Goal: Use online tool/utility: Utilize a website feature to perform a specific function

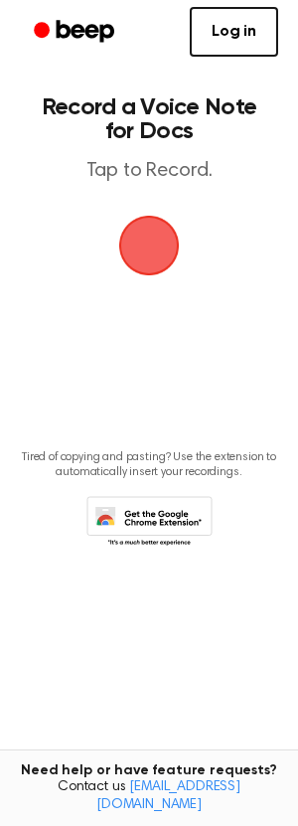
click at [162, 250] on span "button" at bounding box center [149, 246] width 56 height 56
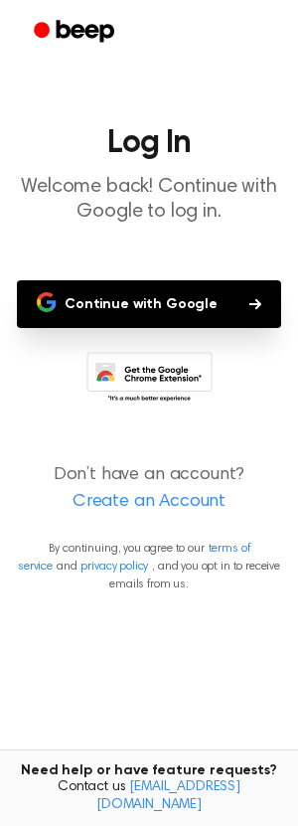
click at [214, 292] on button "Continue with Google" at bounding box center [149, 304] width 264 height 48
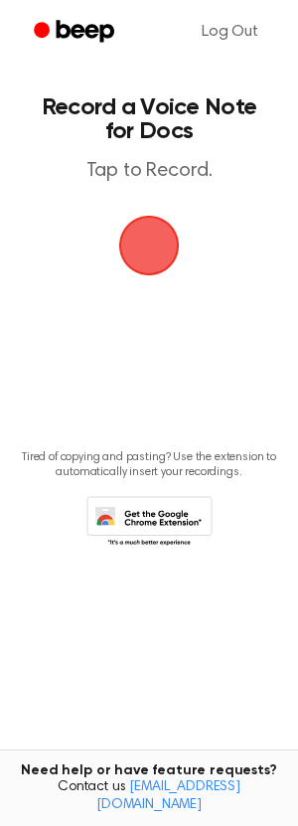
click at [160, 249] on span "button" at bounding box center [149, 246] width 56 height 56
click at [144, 247] on span "button" at bounding box center [149, 246] width 56 height 56
click at [149, 247] on span "button" at bounding box center [149, 246] width 56 height 56
click at [149, 248] on span "button" at bounding box center [149, 246] width 56 height 56
click at [161, 224] on span "button" at bounding box center [149, 246] width 61 height 61
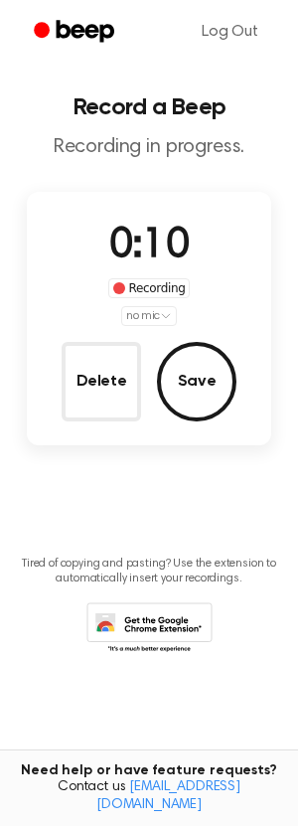
click at [145, 325] on html "Log Out Record a Beep Recording in progress. 0:10 Recording no mic Delete Save …" at bounding box center [149, 413] width 298 height 826
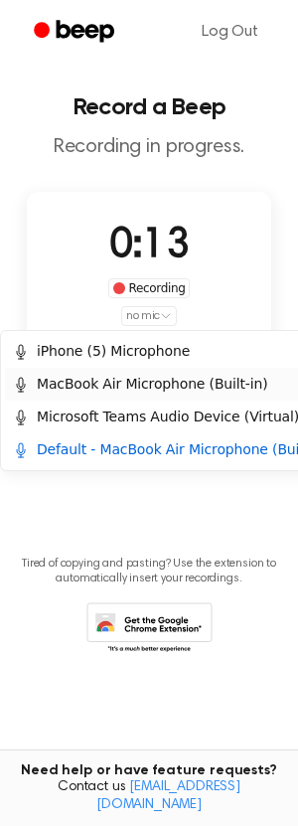
click at [132, 383] on div "MacBook Air Microphone (Built-in)" at bounding box center [140, 384] width 255 height 21
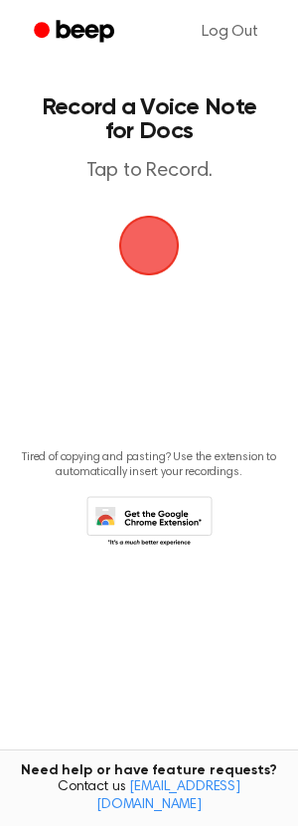
click at [149, 258] on span "button" at bounding box center [148, 245] width 87 height 87
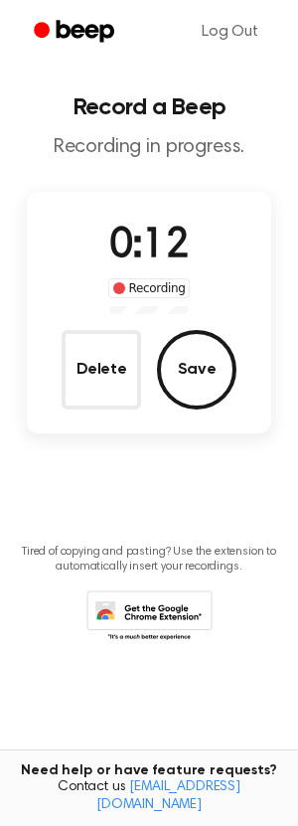
click at [131, 606] on icon at bounding box center [149, 618] width 126 height 55
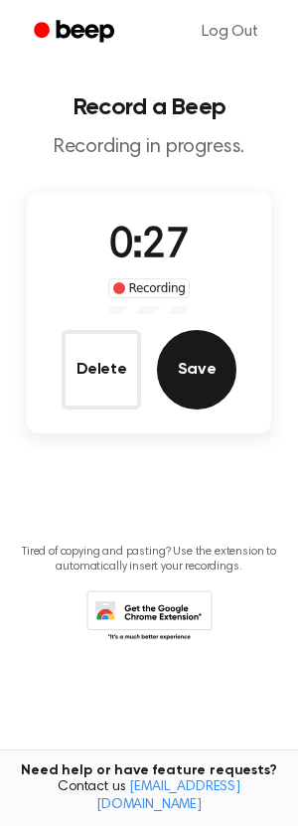
click at [202, 382] on button "Save" at bounding box center [197, 370] width 80 height 80
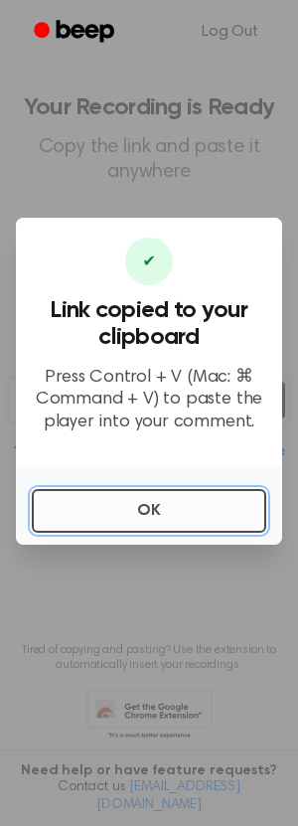
click at [138, 515] on button "OK" at bounding box center [149, 511] width 235 height 44
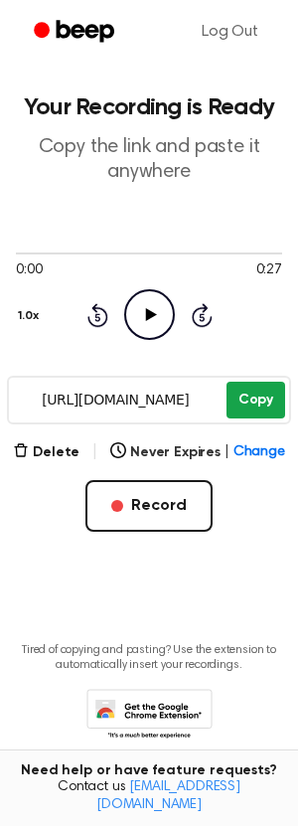
click at [256, 389] on button "Copy" at bounding box center [256, 400] width 59 height 37
click at [240, 22] on link "Log Out" at bounding box center [230, 32] width 96 height 48
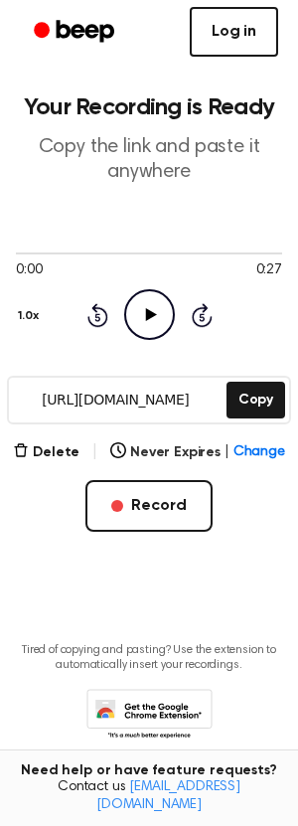
click at [240, 23] on link "Log in" at bounding box center [234, 32] width 88 height 50
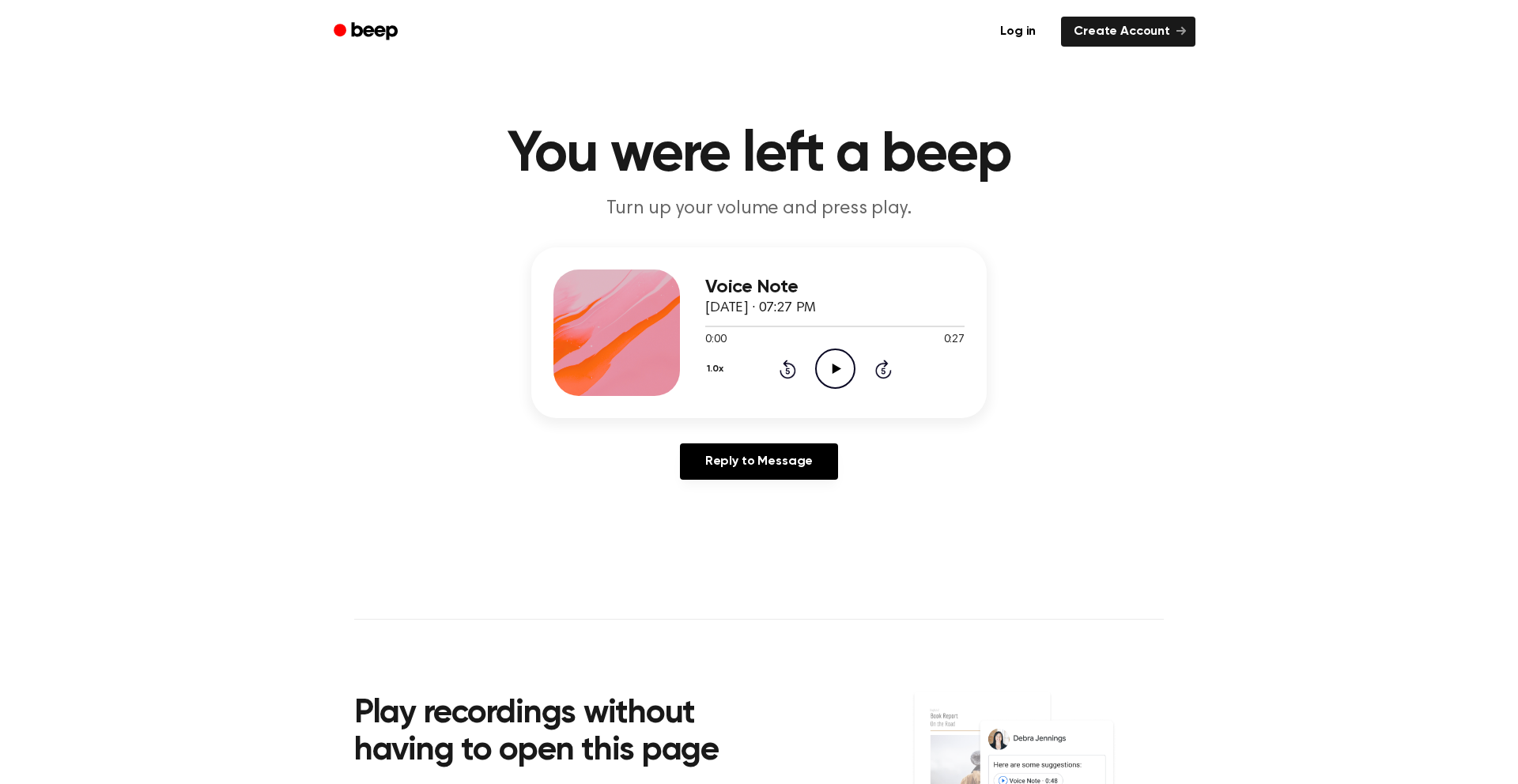
click at [621, 316] on div at bounding box center [616, 332] width 126 height 126
